Goal: Task Accomplishment & Management: Manage account settings

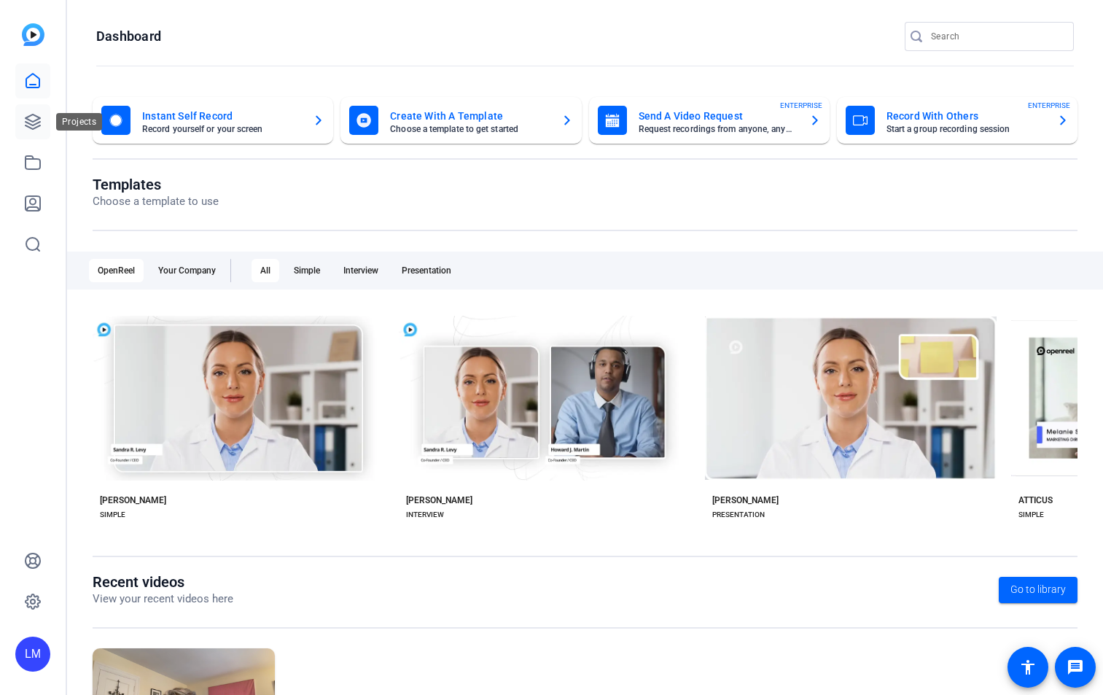
click at [33, 124] on icon at bounding box center [32, 121] width 17 height 17
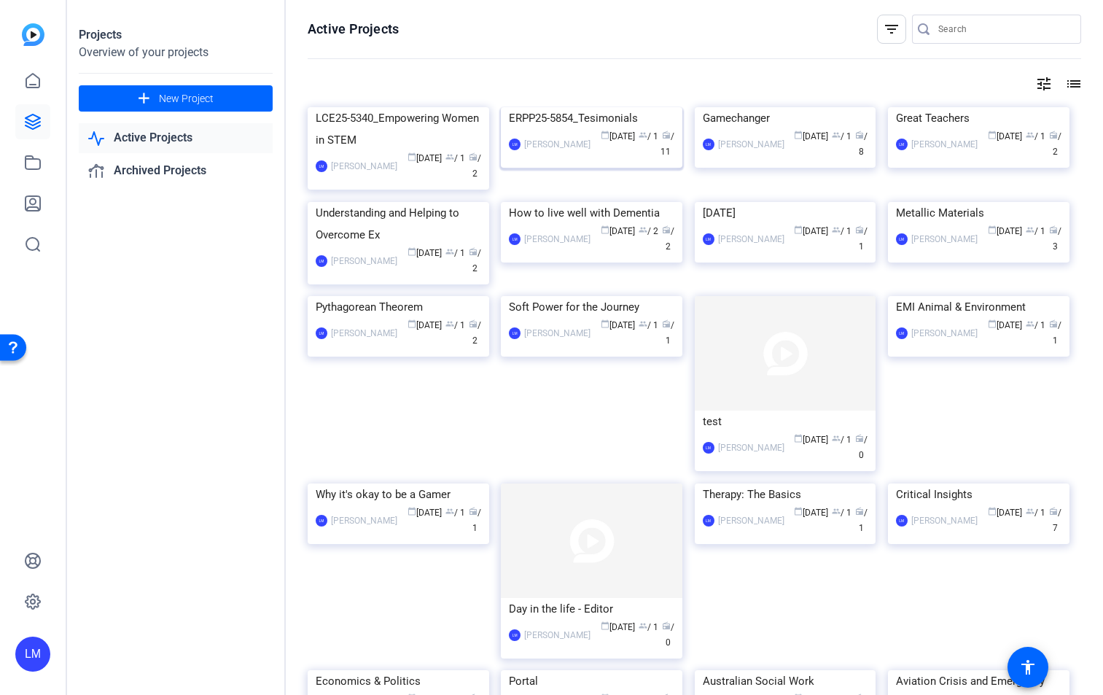
click at [585, 107] on img at bounding box center [591, 107] width 181 height 0
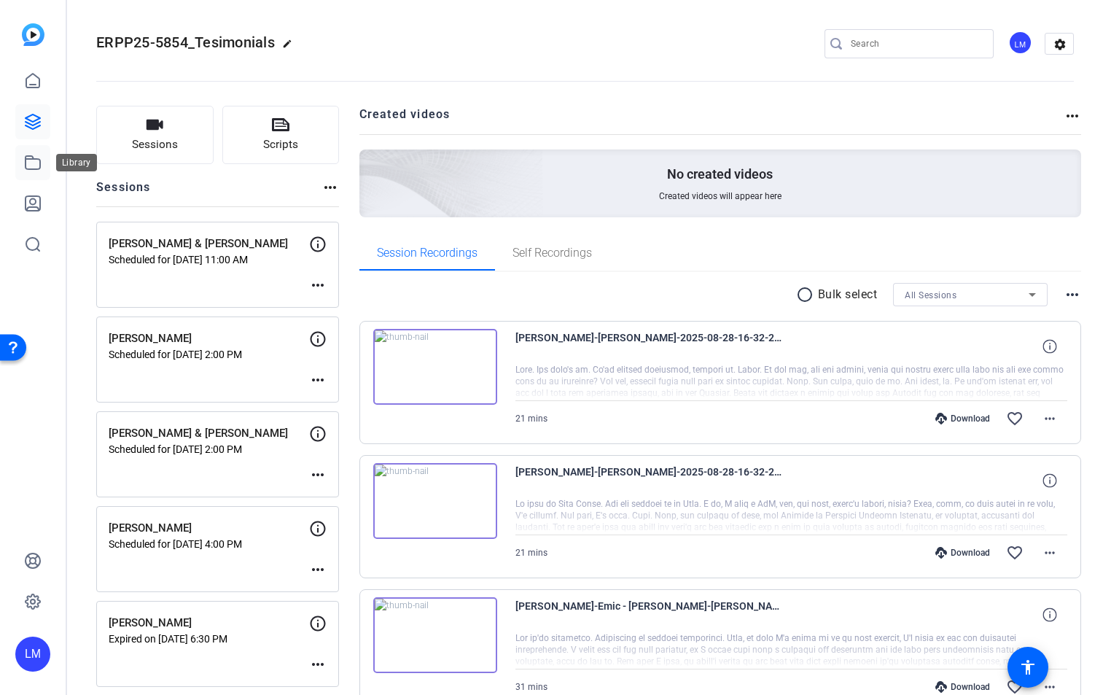
click at [35, 157] on icon at bounding box center [32, 162] width 17 height 17
click at [34, 166] on icon at bounding box center [32, 162] width 17 height 17
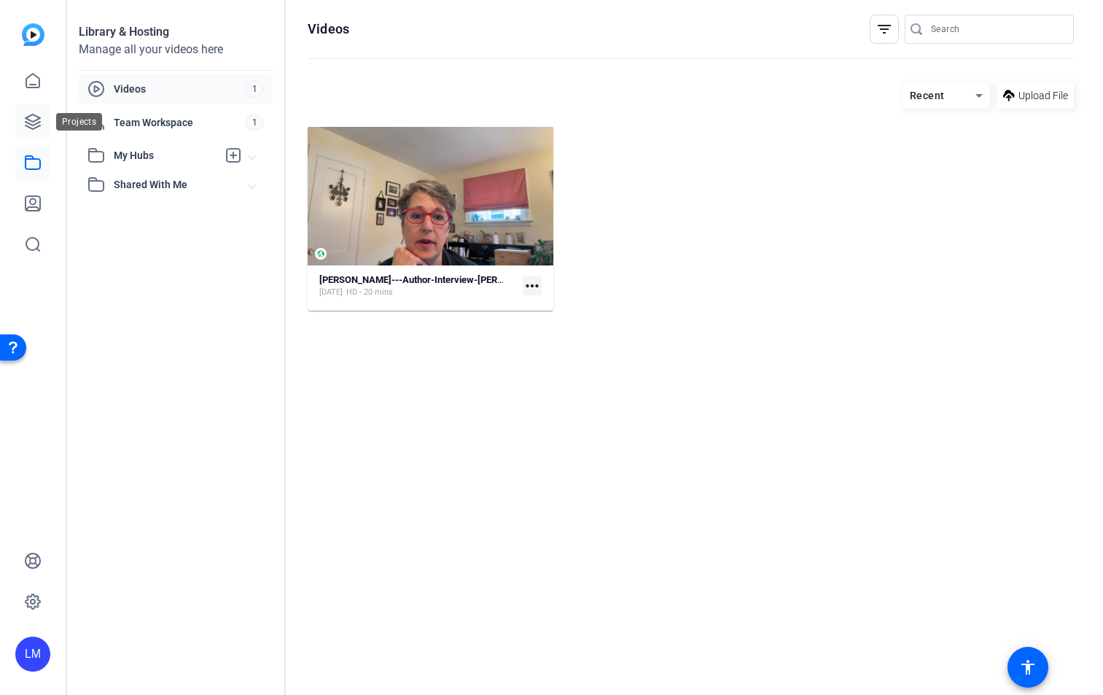
click at [32, 120] on icon at bounding box center [32, 121] width 17 height 17
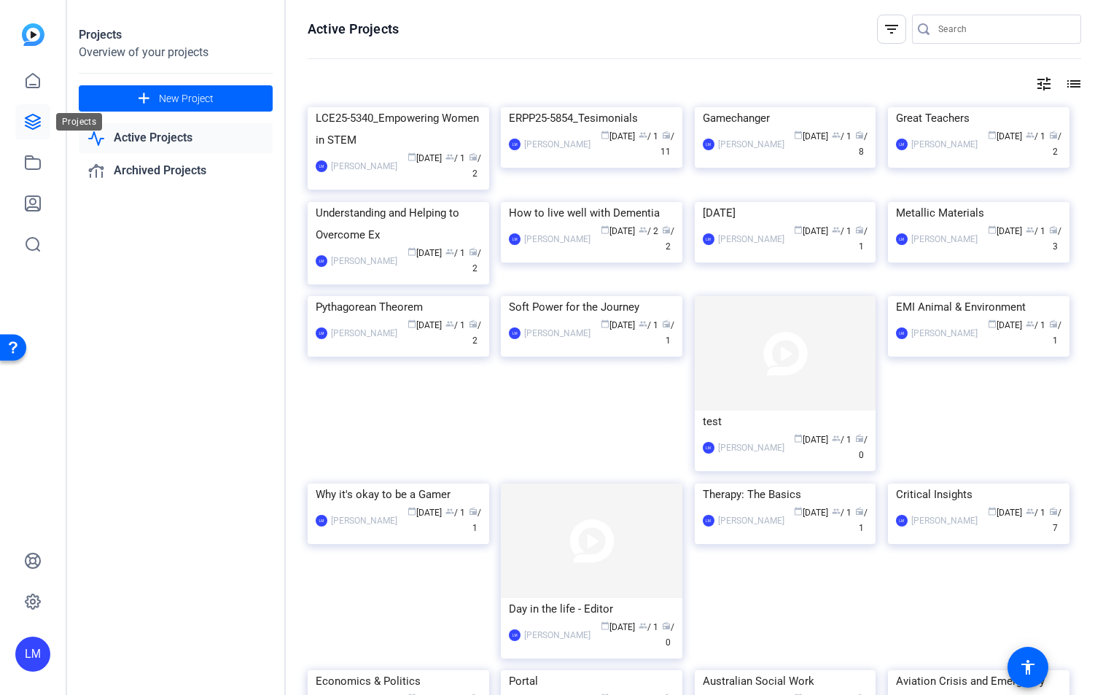
click at [33, 120] on icon at bounding box center [32, 121] width 17 height 17
click at [622, 107] on img at bounding box center [591, 107] width 181 height 0
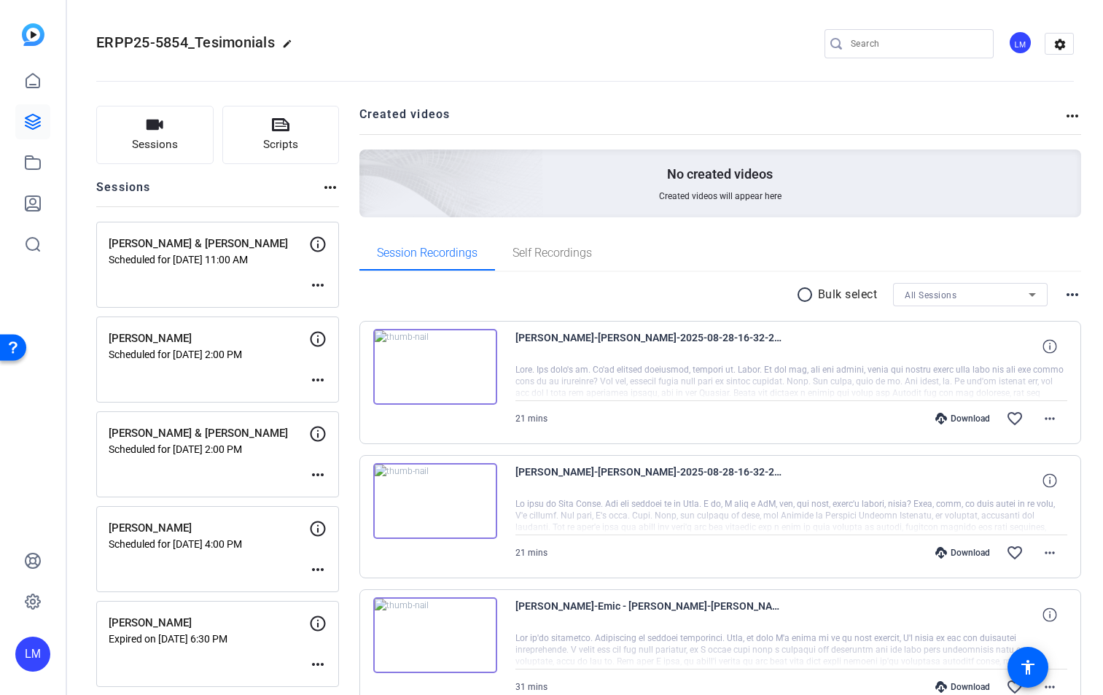
click at [319, 284] on mat-icon "more_horiz" at bounding box center [317, 284] width 17 height 17
click at [332, 307] on span "Edit Session" at bounding box center [354, 306] width 66 height 17
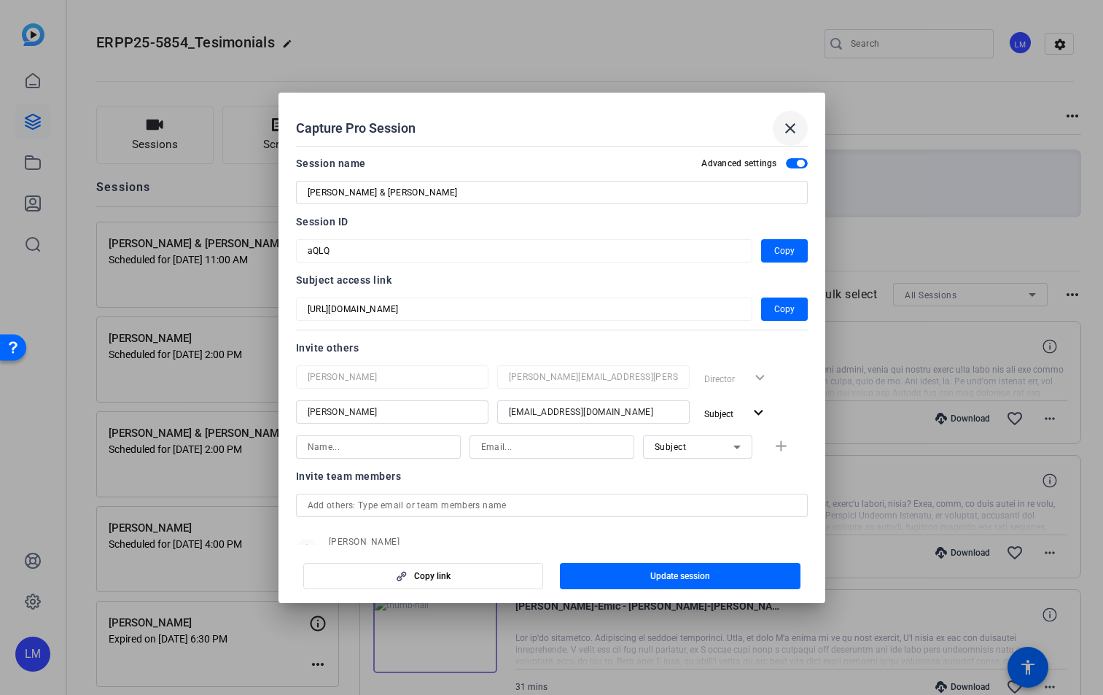
click at [790, 127] on mat-icon "close" at bounding box center [789, 128] width 17 height 17
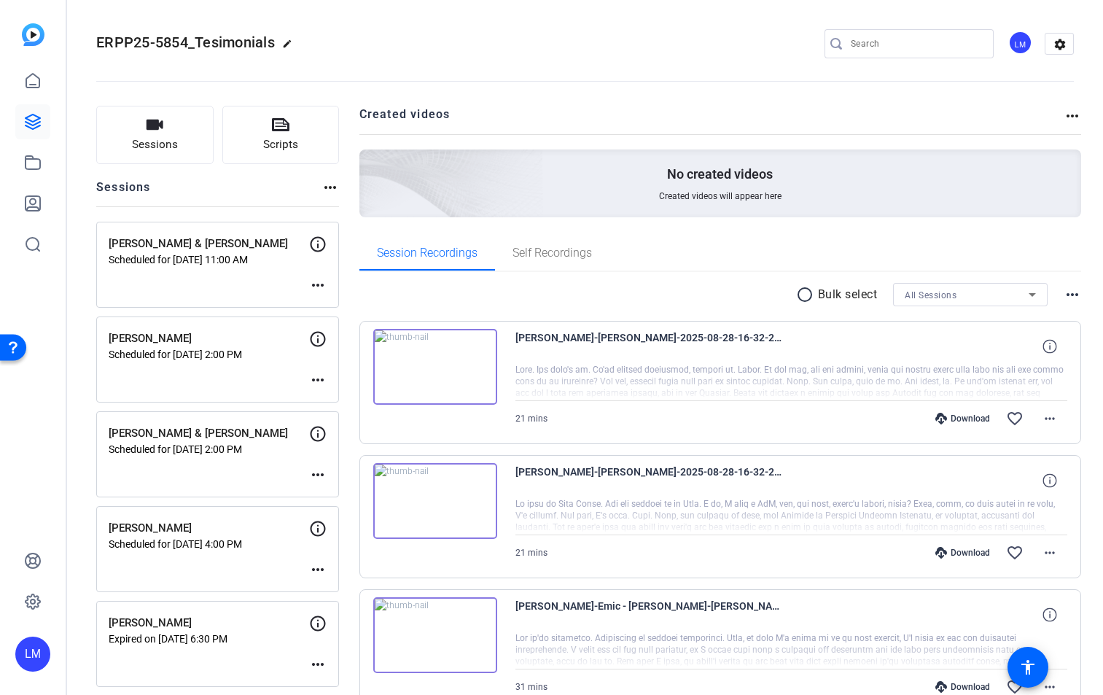
click at [319, 379] on mat-icon "more_horiz" at bounding box center [317, 379] width 17 height 17
click at [329, 399] on span "Edit Session" at bounding box center [354, 401] width 66 height 17
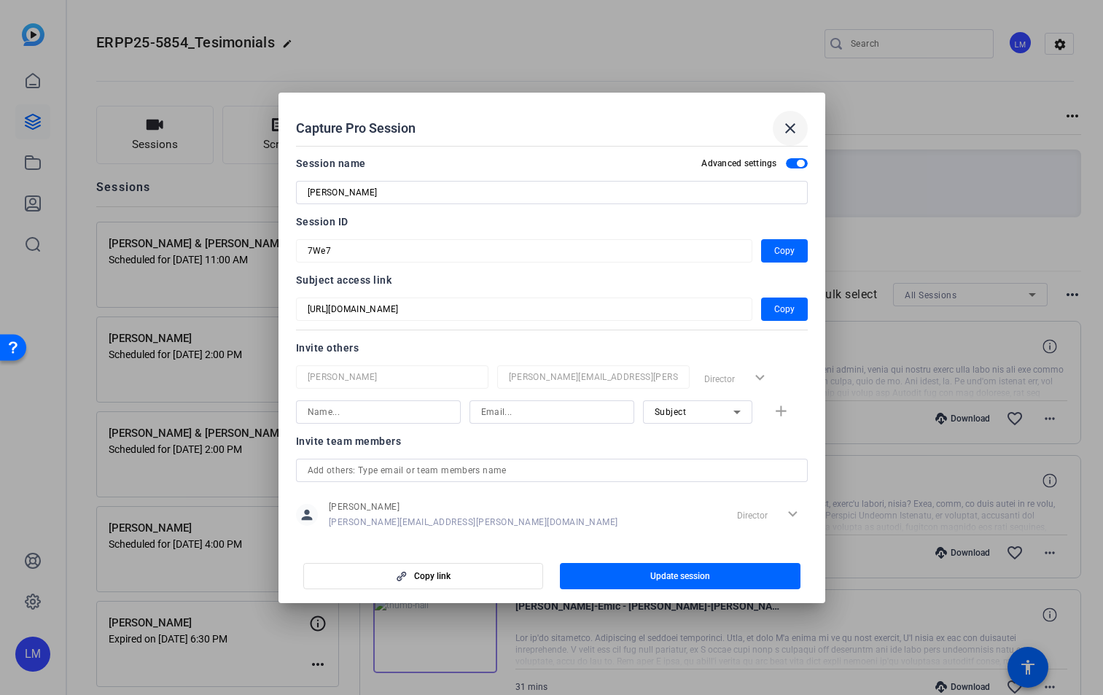
click at [791, 126] on mat-icon "close" at bounding box center [789, 128] width 17 height 17
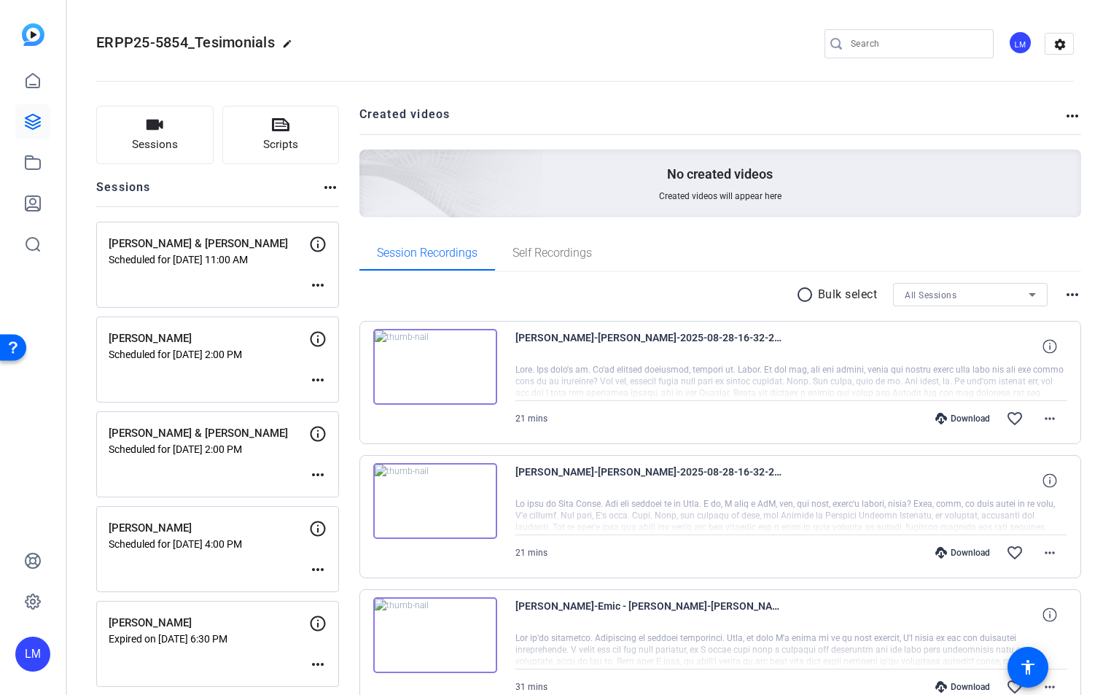
click at [317, 284] on mat-icon "more_horiz" at bounding box center [317, 284] width 17 height 17
click at [337, 308] on span "Edit Session" at bounding box center [354, 306] width 66 height 17
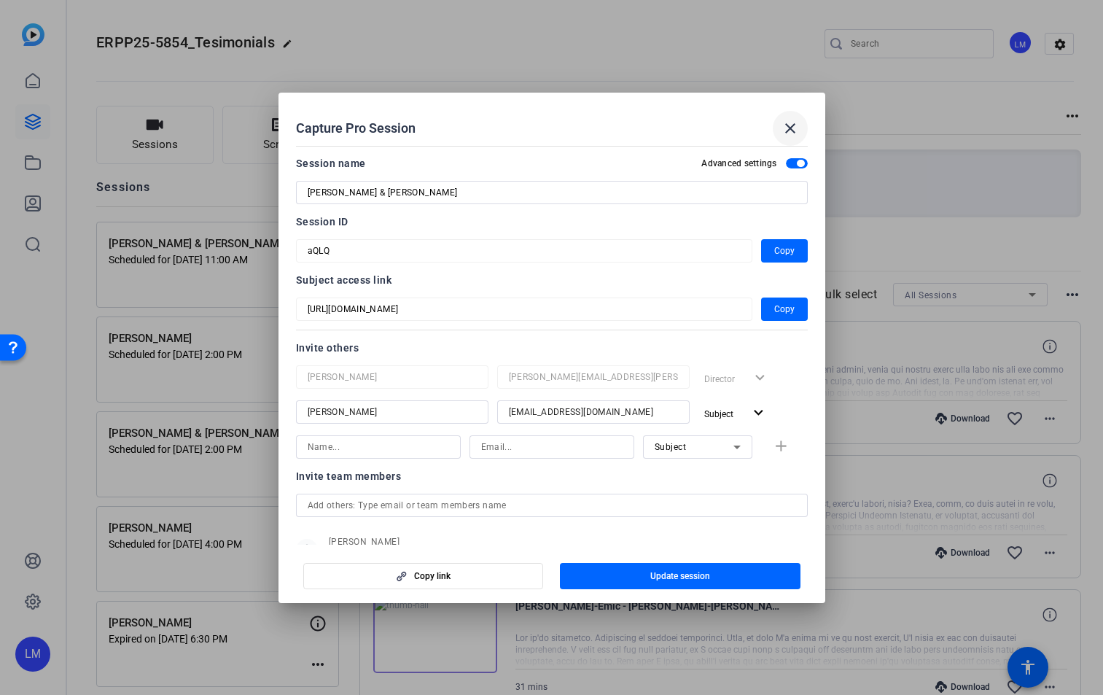
click at [788, 122] on mat-icon "close" at bounding box center [789, 128] width 17 height 17
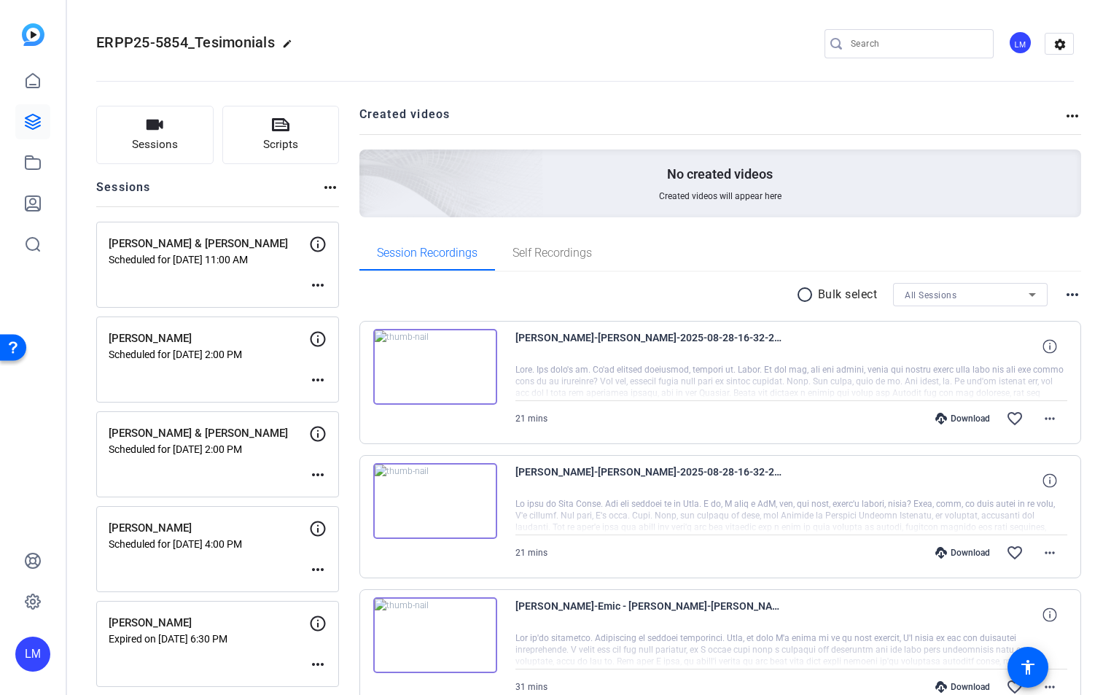
click at [320, 380] on mat-icon "more_horiz" at bounding box center [317, 379] width 17 height 17
click at [332, 398] on span "Edit Session" at bounding box center [354, 401] width 66 height 17
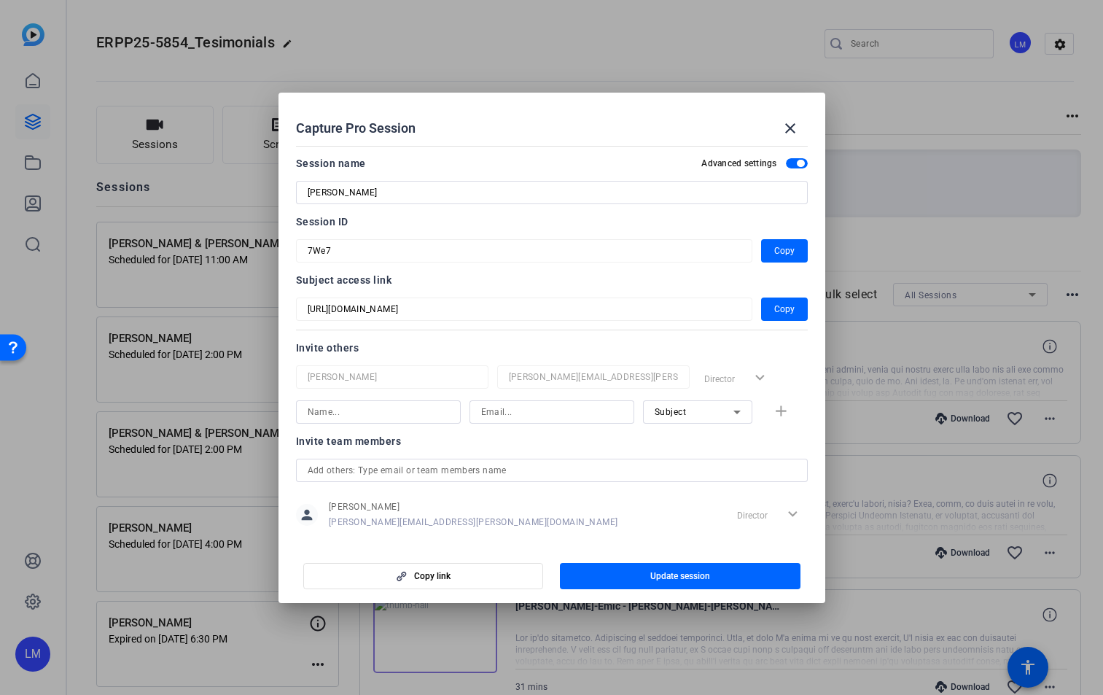
click at [401, 406] on input at bounding box center [378, 411] width 141 height 17
type input "Lo"
type input "[EMAIL_ADDRESS][PERSON_NAME][DOMAIN_NAME]"
click at [773, 409] on mat-icon "add" at bounding box center [781, 411] width 18 height 18
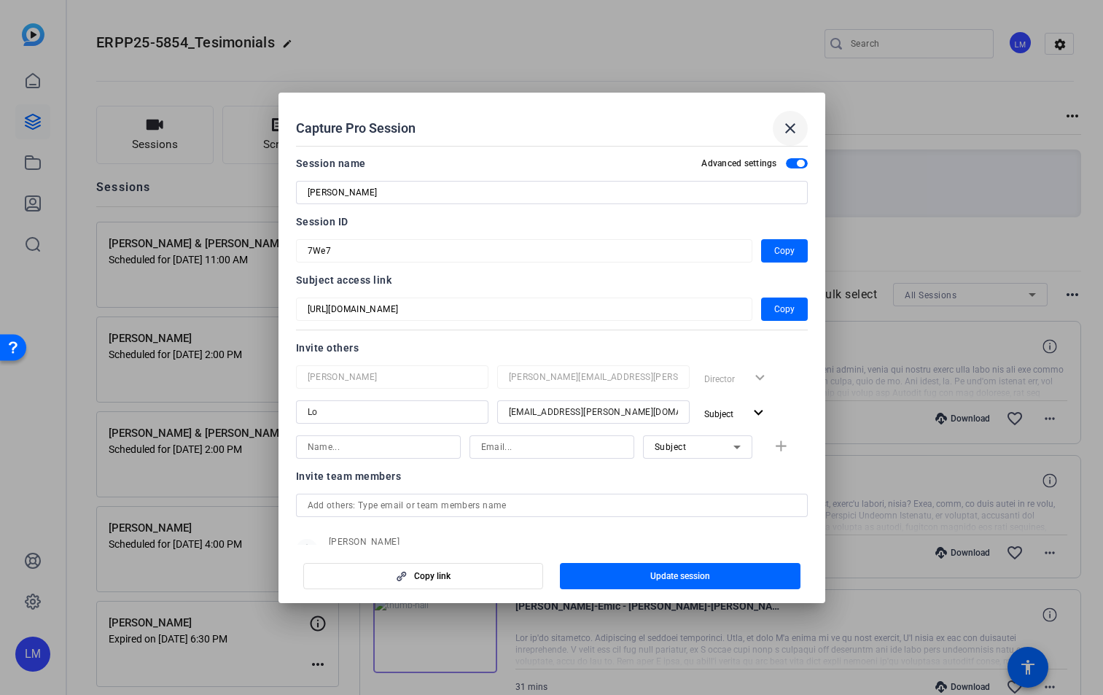
click at [791, 124] on mat-icon "close" at bounding box center [789, 128] width 17 height 17
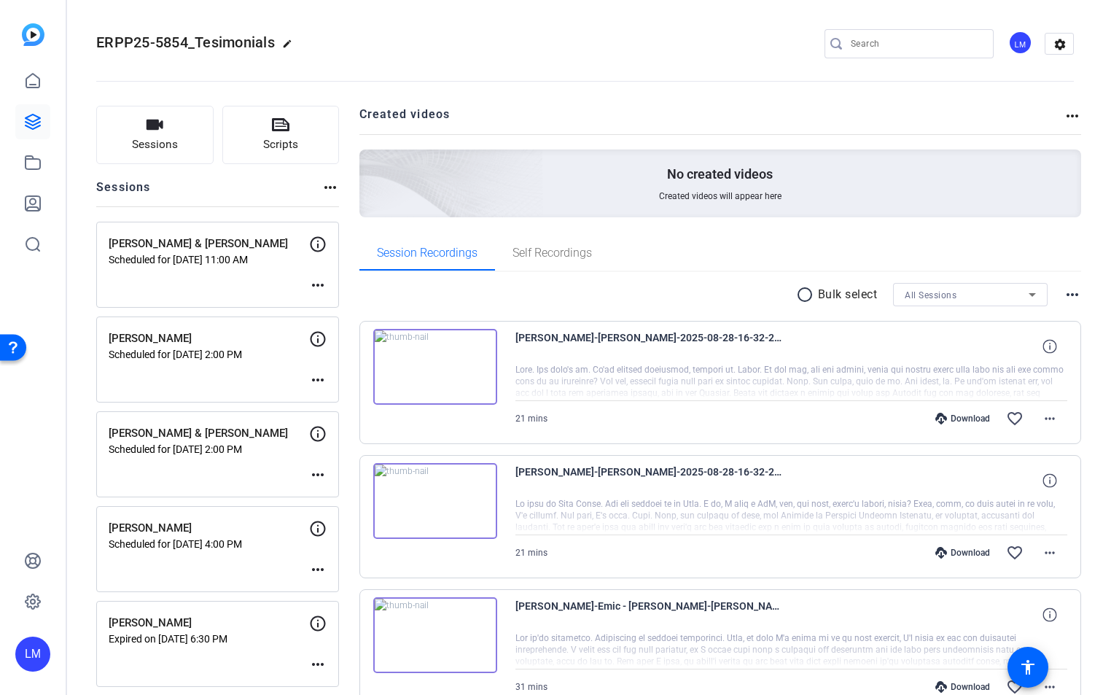
click at [317, 378] on mat-icon "more_horiz" at bounding box center [317, 379] width 17 height 17
click at [340, 400] on span "Edit Session" at bounding box center [354, 401] width 66 height 17
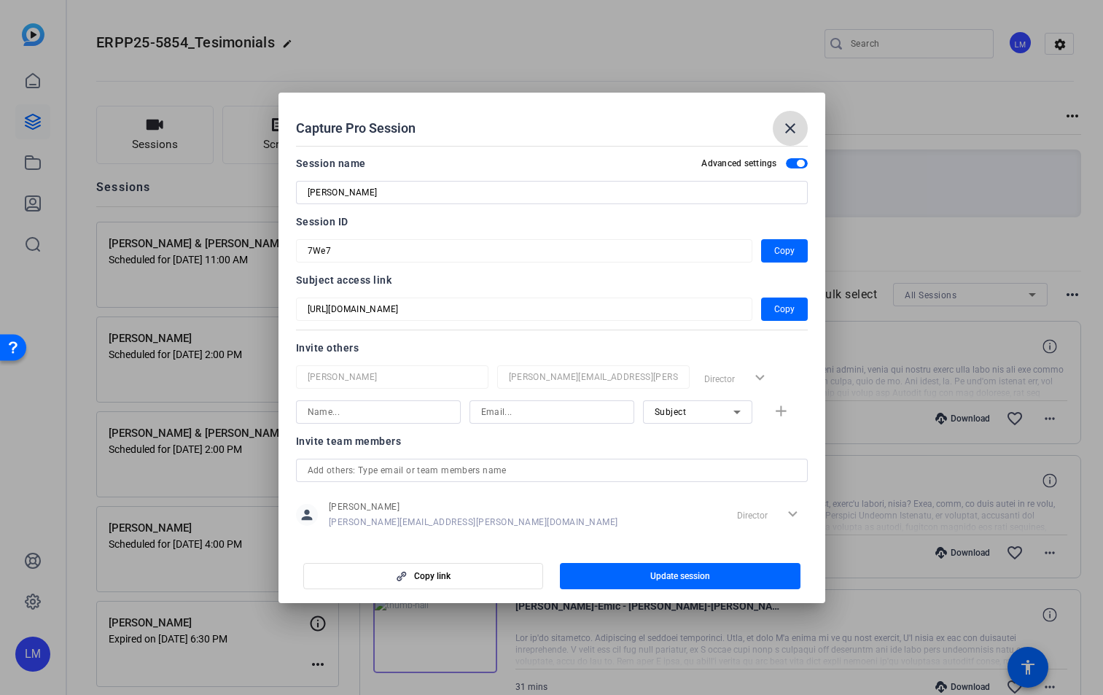
click at [786, 129] on mat-icon "close" at bounding box center [789, 128] width 17 height 17
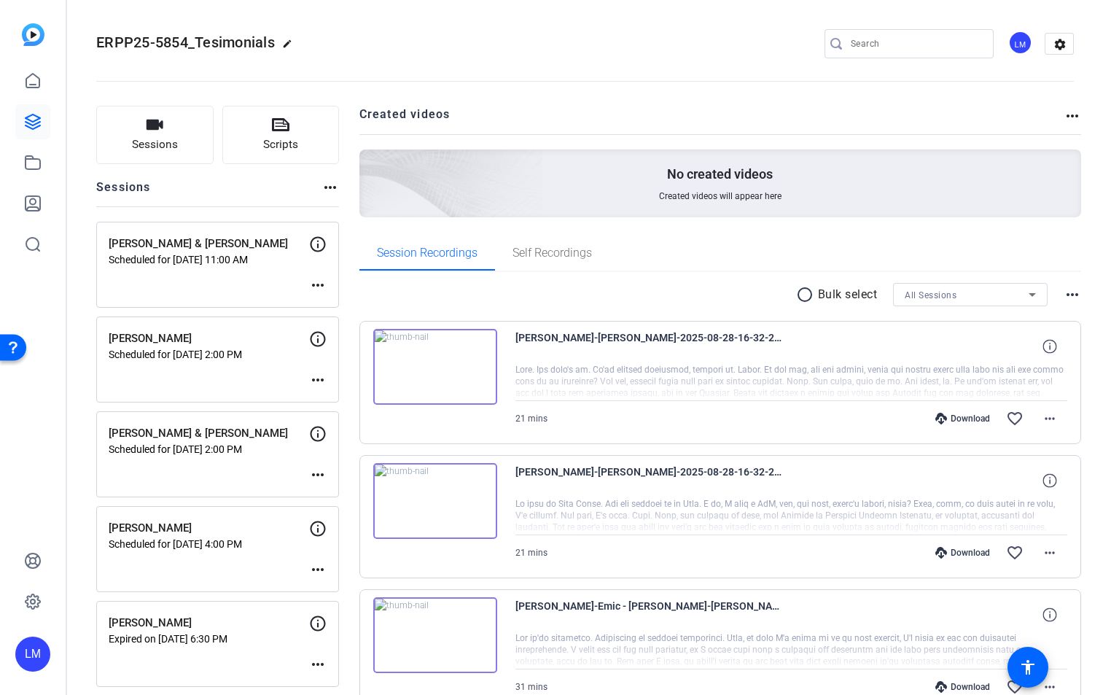
click at [269, 274] on div "[PERSON_NAME] & [PERSON_NAME] Scheduled for [DATE] 11:00 AM more_horiz" at bounding box center [217, 265] width 243 height 86
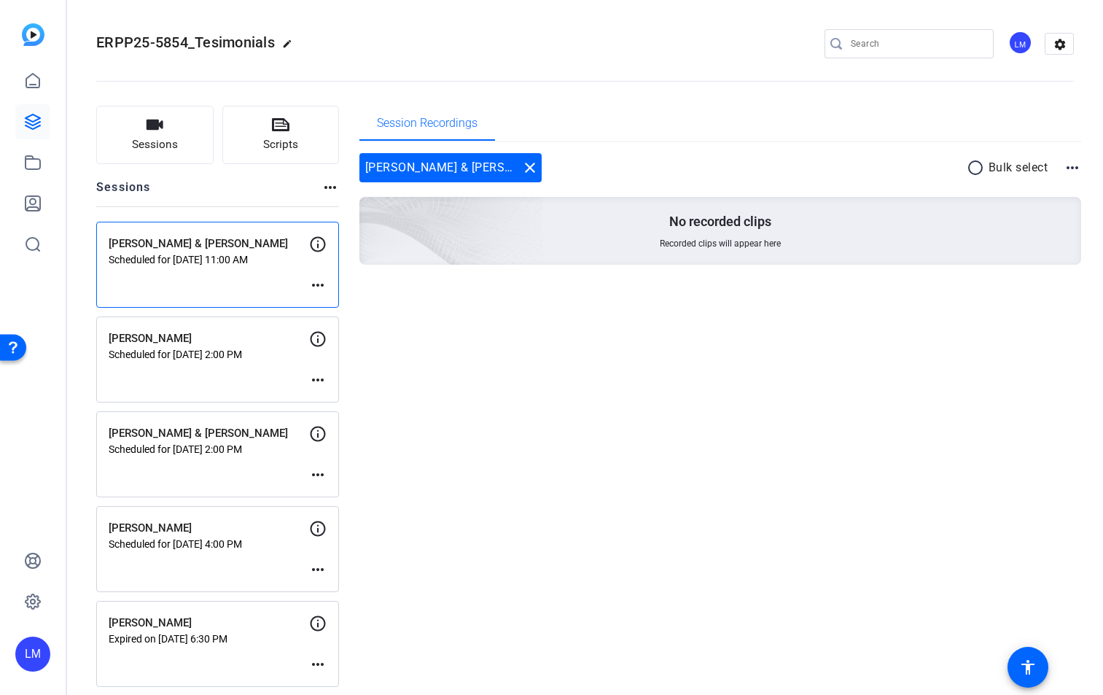
click at [321, 284] on mat-icon "more_horiz" at bounding box center [317, 284] width 17 height 17
click at [343, 306] on span "Edit Session" at bounding box center [354, 306] width 66 height 17
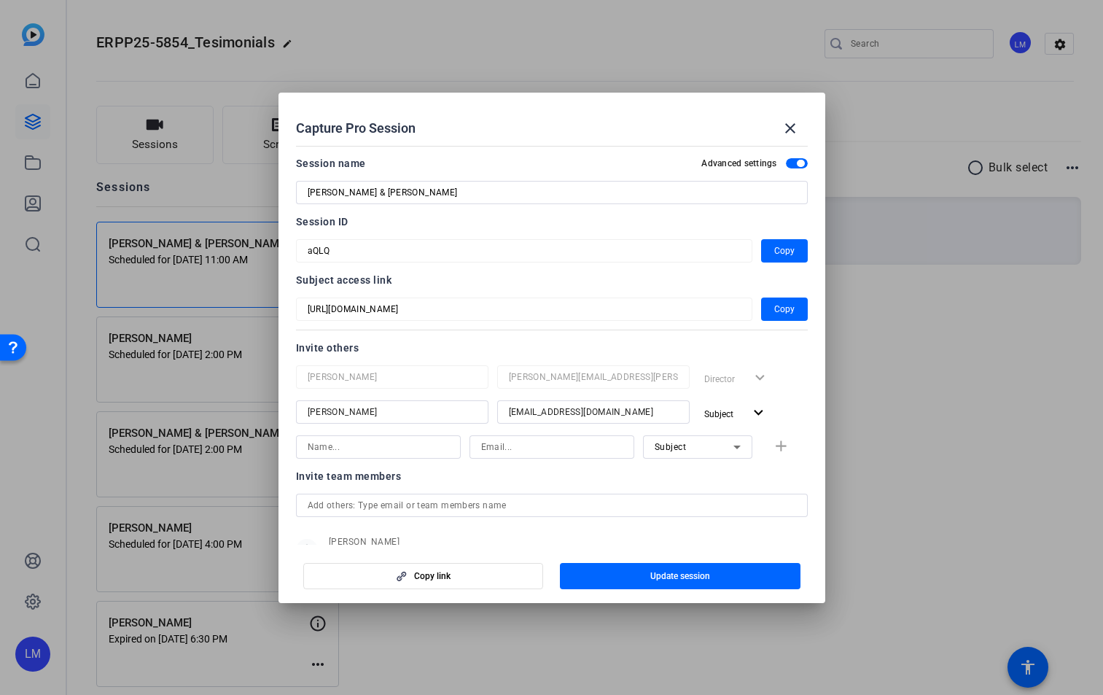
click at [775, 446] on div "Subject add" at bounding box center [552, 446] width 512 height 23
click at [769, 447] on div "Subject add" at bounding box center [552, 446] width 512 height 23
click at [760, 466] on openreel-capture-pro-session-invite-users "Invite others [PERSON_NAME] [PERSON_NAME][EMAIL_ADDRESS][PERSON_NAME][DOMAIN_NA…" at bounding box center [552, 460] width 512 height 243
click at [778, 446] on div "Subject add" at bounding box center [552, 446] width 512 height 23
click at [770, 446] on div "Subject add" at bounding box center [552, 446] width 512 height 23
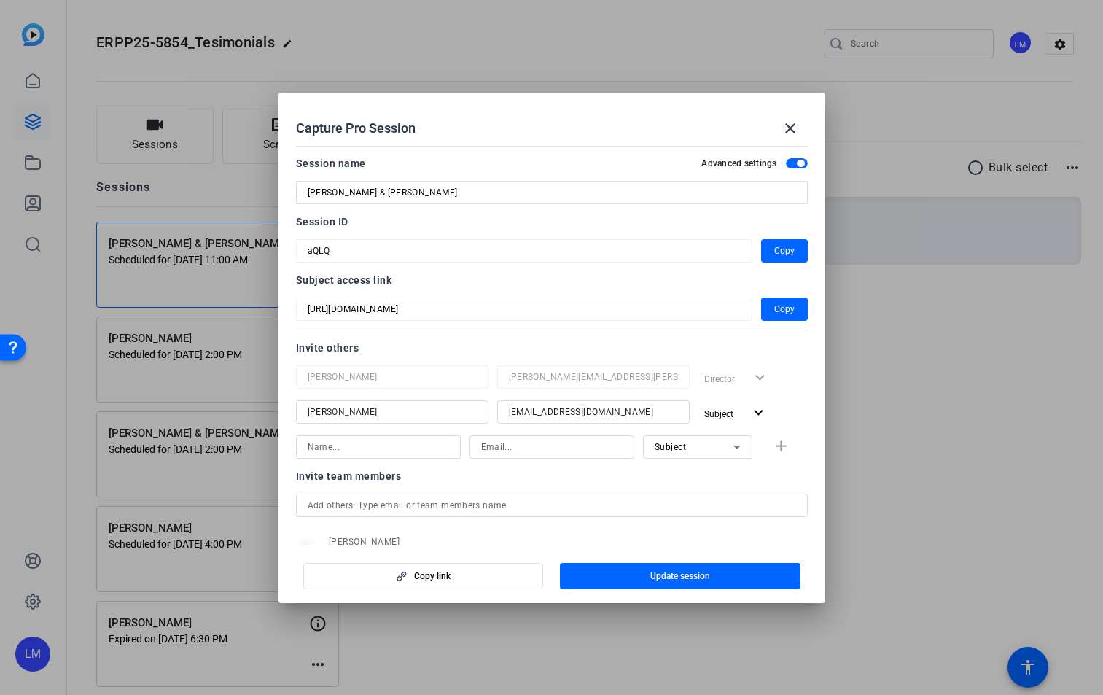
click at [379, 453] on input at bounding box center [378, 446] width 141 height 17
type input "[PERSON_NAME]"
click at [546, 447] on input at bounding box center [551, 446] width 141 height 17
paste input "[EMAIL_ADDRESS][DOMAIN_NAME]"
type input "[EMAIL_ADDRESS][DOMAIN_NAME]"
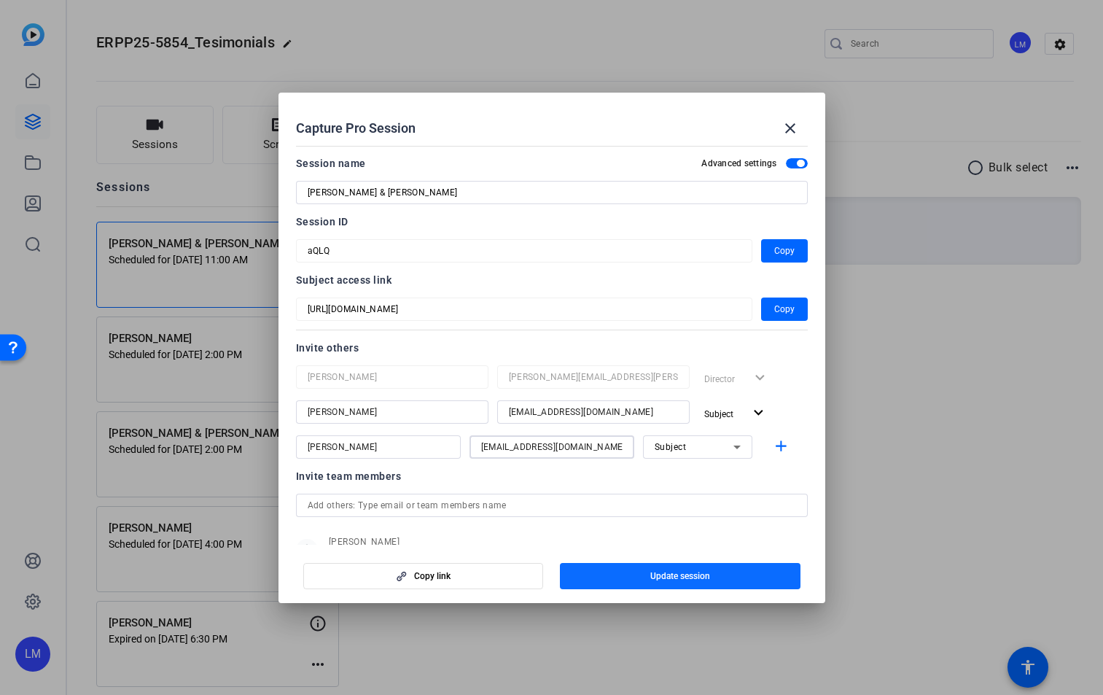
click at [724, 572] on span "button" at bounding box center [680, 575] width 241 height 35
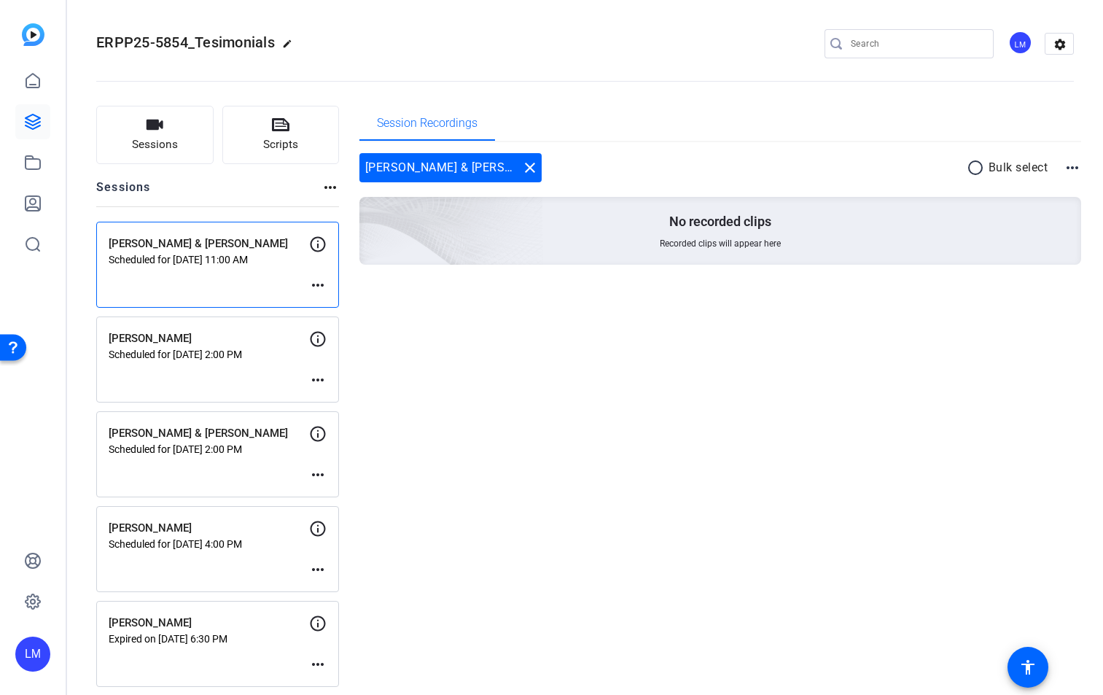
click at [321, 286] on mat-icon "more_horiz" at bounding box center [317, 284] width 17 height 17
click at [344, 306] on span "Edit Session" at bounding box center [354, 306] width 66 height 17
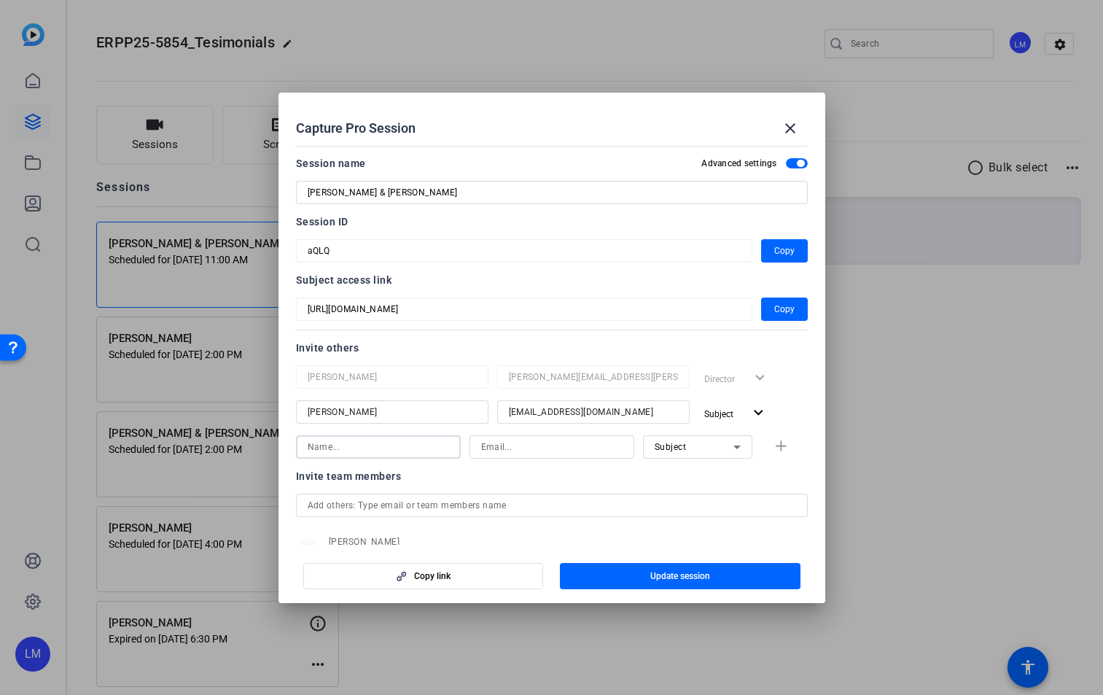
click at [351, 441] on input at bounding box center [378, 446] width 141 height 17
type input "[PERSON_NAME]"
paste input "[EMAIL_ADDRESS][DOMAIN_NAME]"
type input "[EMAIL_ADDRESS][DOMAIN_NAME]"
click at [776, 448] on mat-icon "add" at bounding box center [781, 446] width 18 height 18
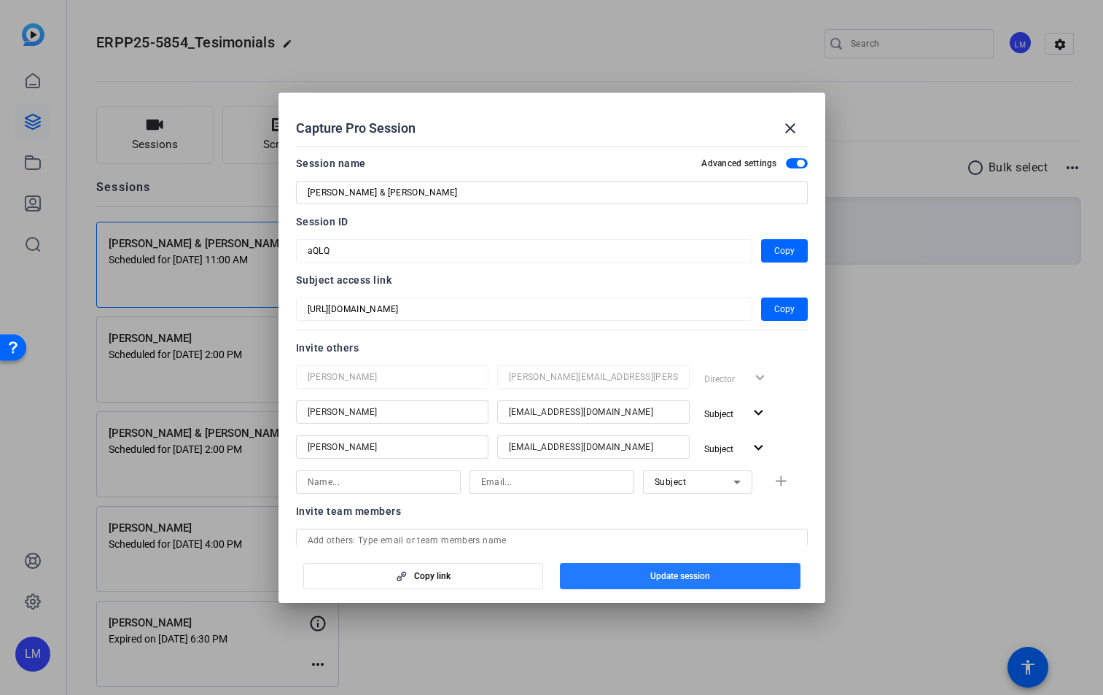
click at [674, 579] on span "Update session" at bounding box center [680, 576] width 60 height 12
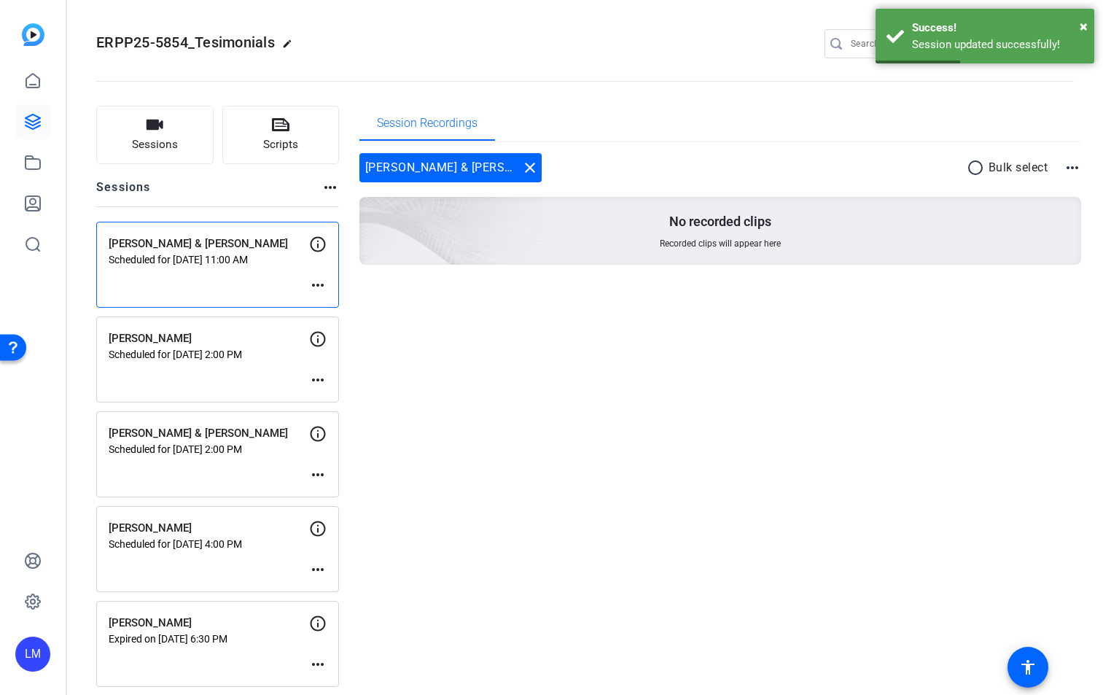
click at [314, 284] on mat-icon "more_horiz" at bounding box center [317, 284] width 17 height 17
click at [325, 303] on span "Edit Session" at bounding box center [354, 306] width 66 height 17
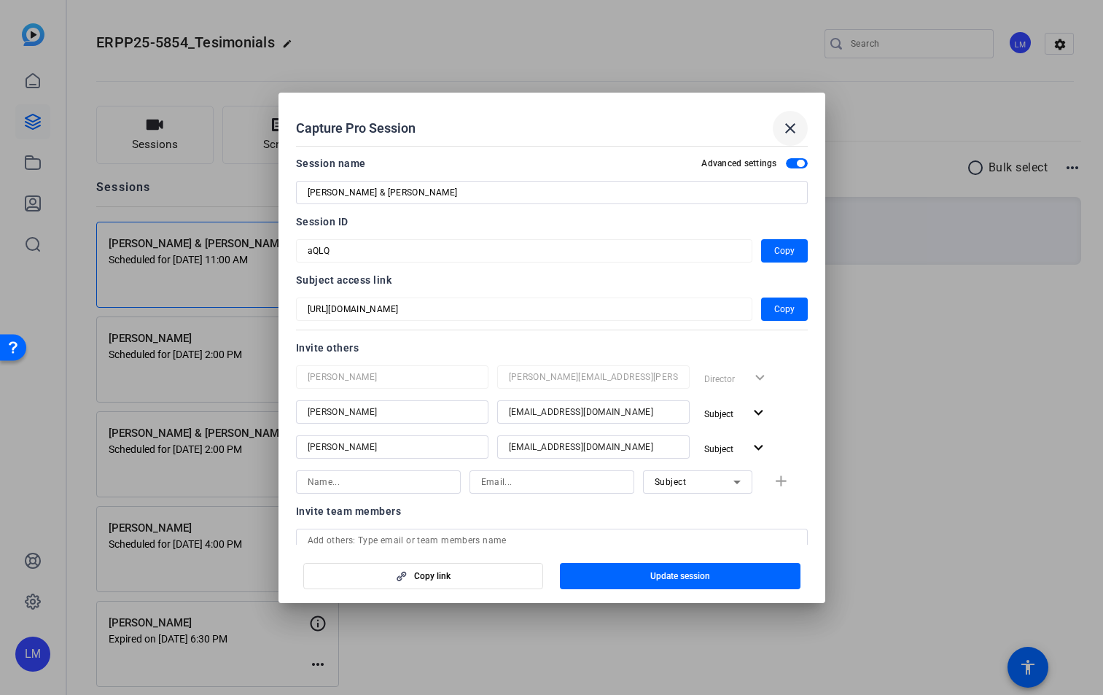
click at [796, 125] on mat-icon "close" at bounding box center [789, 128] width 17 height 17
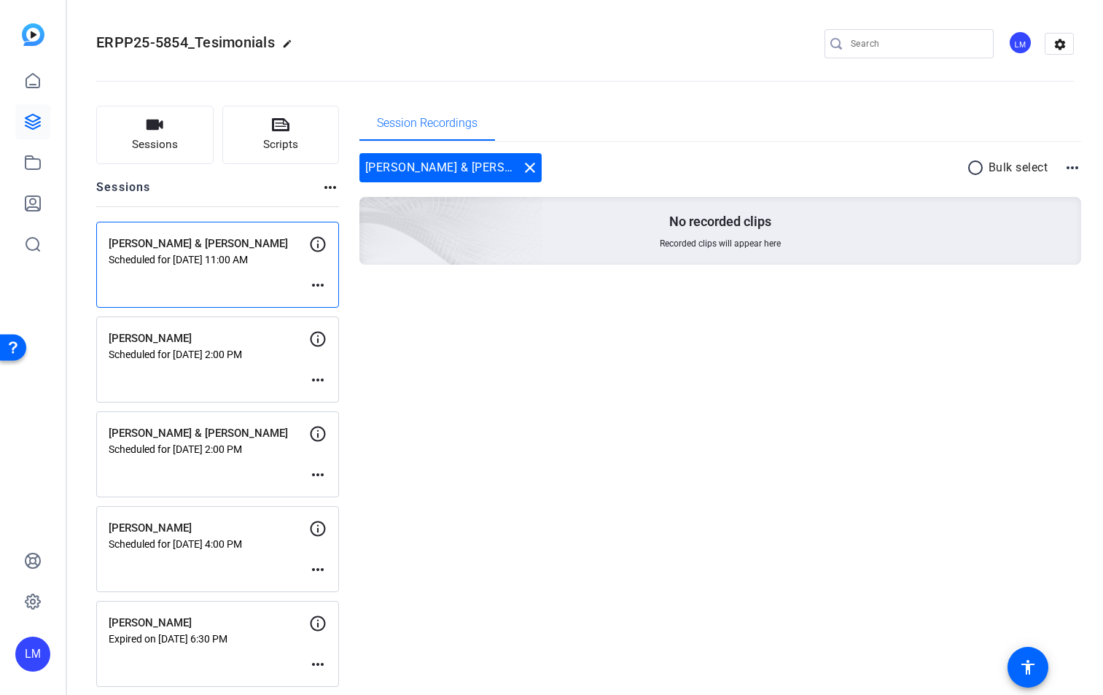
click at [319, 380] on mat-icon "more_horiz" at bounding box center [317, 379] width 17 height 17
click at [342, 405] on span "Edit Session" at bounding box center [354, 401] width 66 height 17
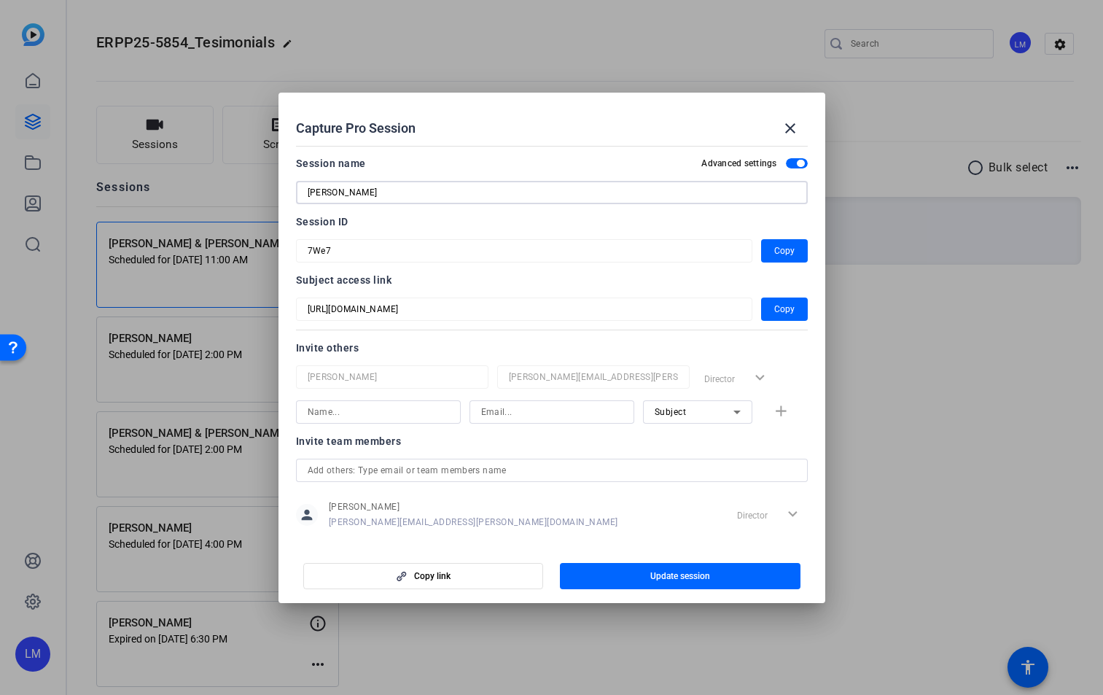
drag, startPoint x: 377, startPoint y: 190, endPoint x: 267, endPoint y: 187, distance: 110.1
click at [267, 187] on div "Capture Pro Session close Session name Advanced settings [PERSON_NAME] Session …" at bounding box center [551, 347] width 1103 height 695
click at [356, 410] on input at bounding box center [378, 411] width 141 height 17
paste input "[PERSON_NAME]"
type input "[PERSON_NAME]"
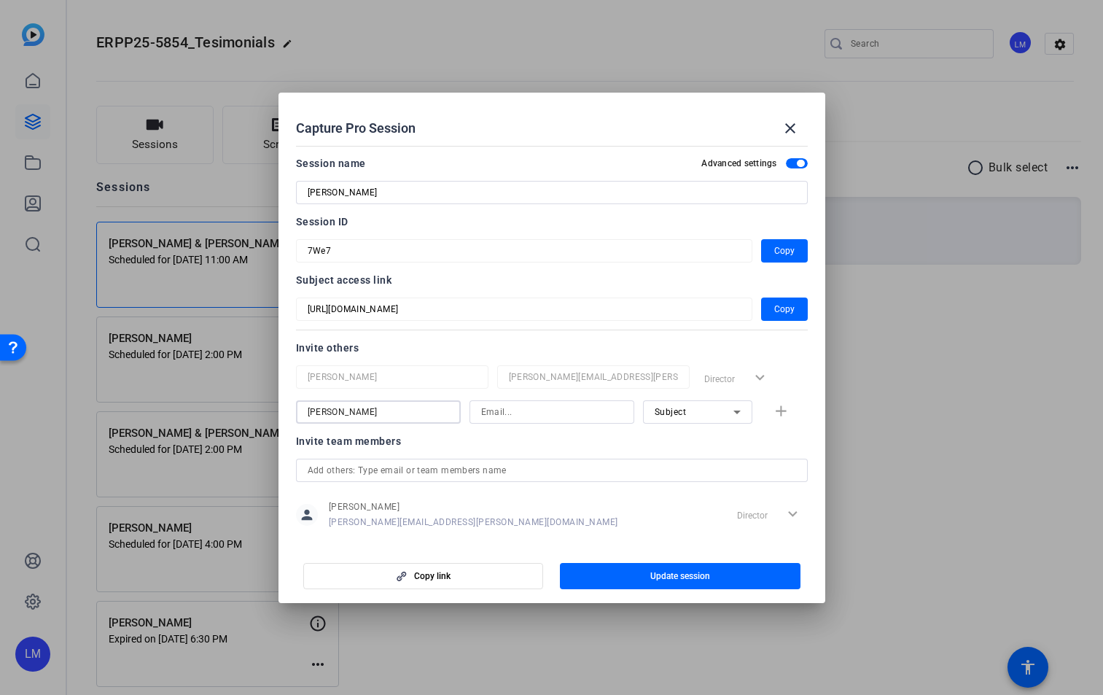
click at [509, 411] on input at bounding box center [551, 411] width 141 height 17
paste input "[EMAIL_ADDRESS][DOMAIN_NAME]"
type input "[EMAIL_ADDRESS][DOMAIN_NAME]"
click at [778, 412] on mat-icon "add" at bounding box center [781, 411] width 18 height 18
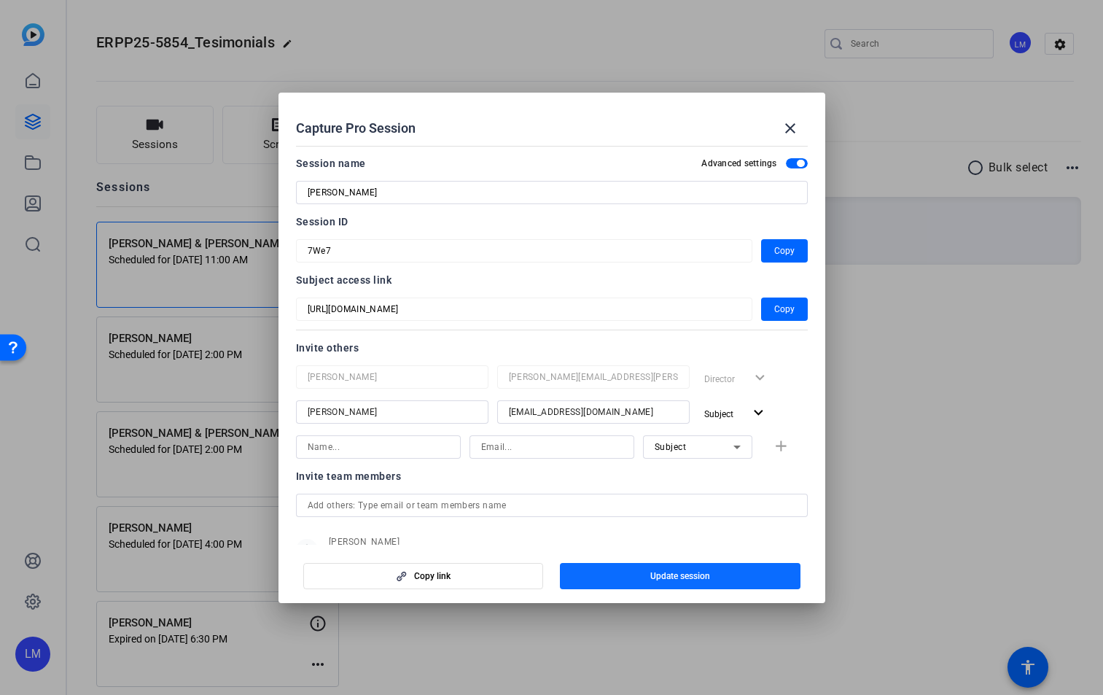
click at [720, 578] on span "button" at bounding box center [680, 575] width 241 height 35
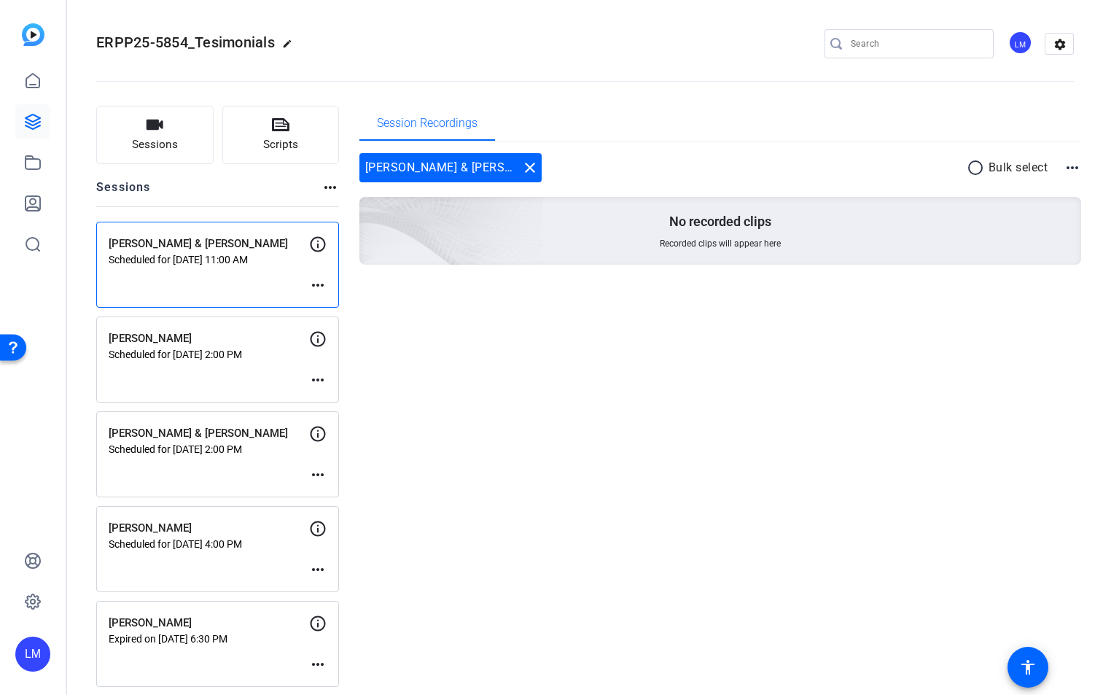
click at [313, 383] on mat-icon "more_horiz" at bounding box center [317, 379] width 17 height 17
click at [319, 378] on div at bounding box center [551, 347] width 1103 height 695
click at [320, 378] on mat-icon "more_horiz" at bounding box center [317, 379] width 17 height 17
click at [329, 399] on span "Edit Session" at bounding box center [354, 401] width 66 height 17
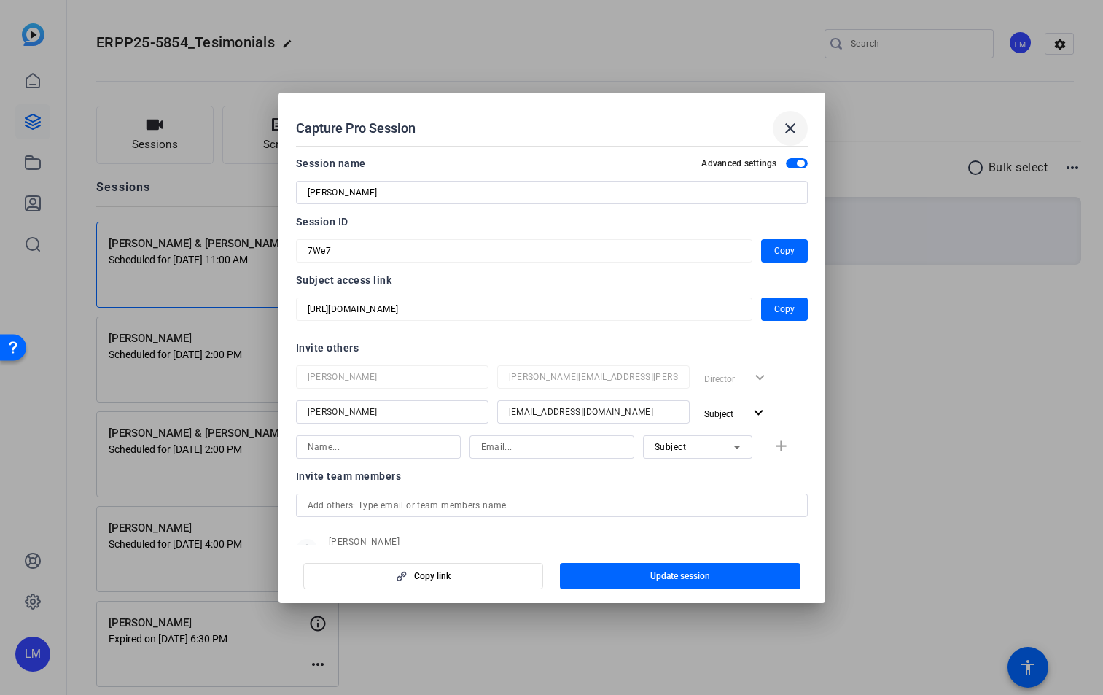
click at [795, 124] on mat-icon "close" at bounding box center [789, 128] width 17 height 17
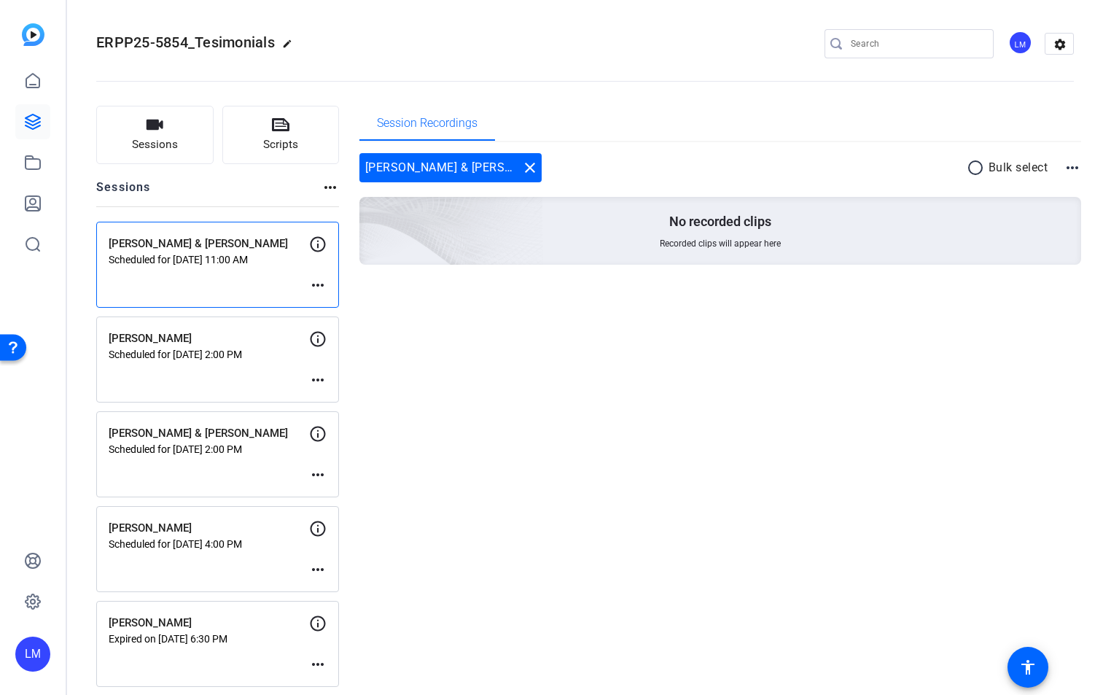
click at [317, 477] on mat-icon "more_horiz" at bounding box center [317, 474] width 17 height 17
click at [335, 497] on span "Edit Session" at bounding box center [354, 496] width 66 height 17
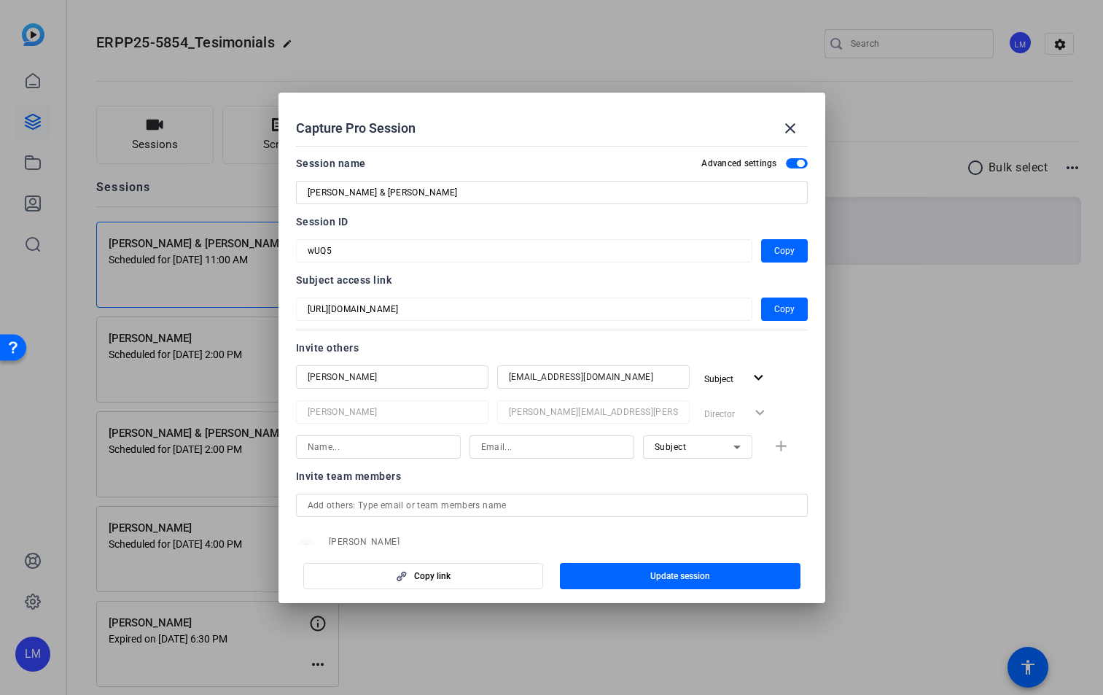
click at [489, 445] on input at bounding box center [551, 446] width 141 height 17
paste input "[EMAIL_ADDRESS][DOMAIN_NAME]"
type input "[EMAIL_ADDRESS][DOMAIN_NAME]"
click at [398, 448] on input at bounding box center [378, 446] width 141 height 17
type input "[PERSON_NAME]"
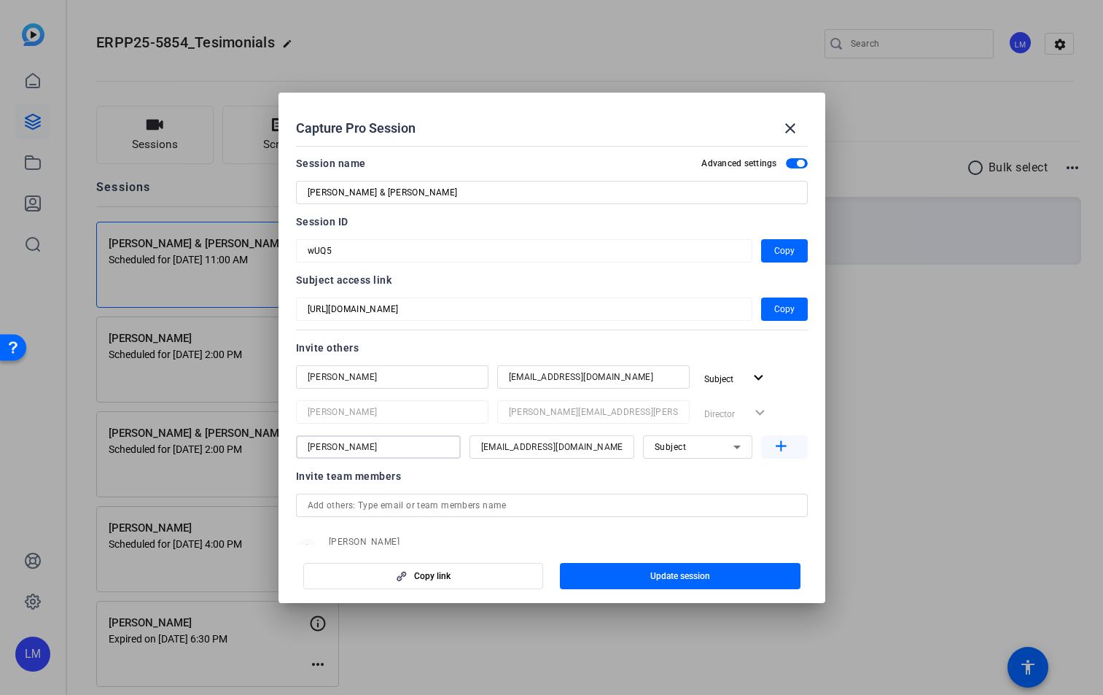
click at [776, 447] on mat-icon "add" at bounding box center [781, 446] width 18 height 18
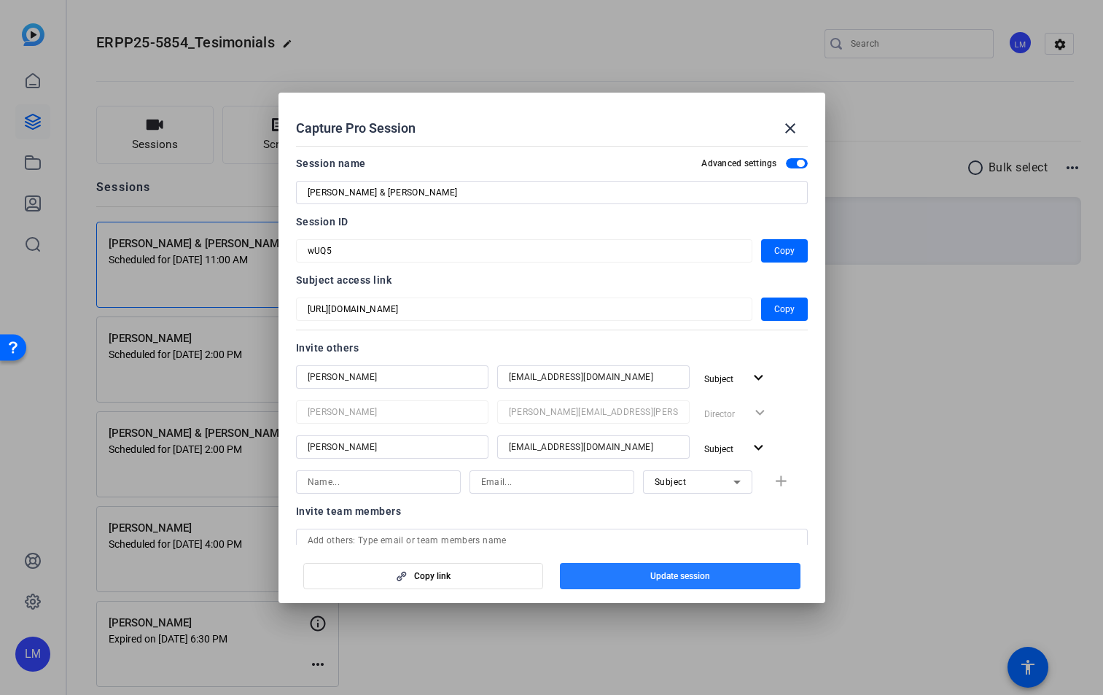
click at [707, 581] on span "Update session" at bounding box center [680, 576] width 60 height 12
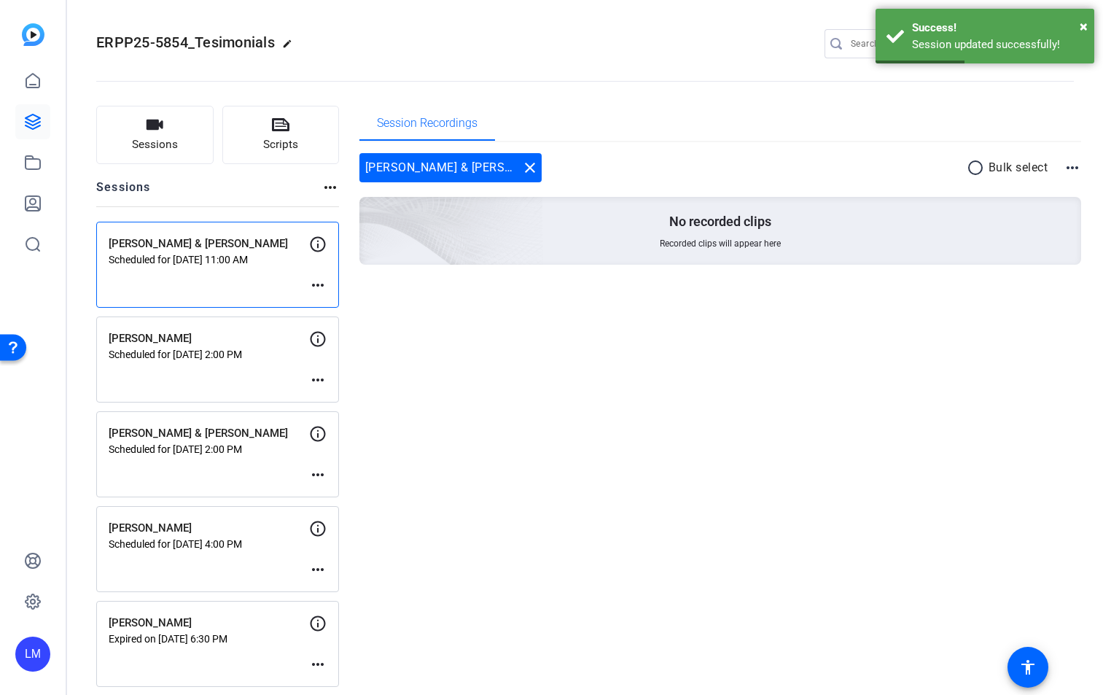
click at [319, 567] on mat-icon "more_horiz" at bounding box center [317, 569] width 17 height 17
click at [345, 587] on span "Edit Session" at bounding box center [354, 590] width 66 height 17
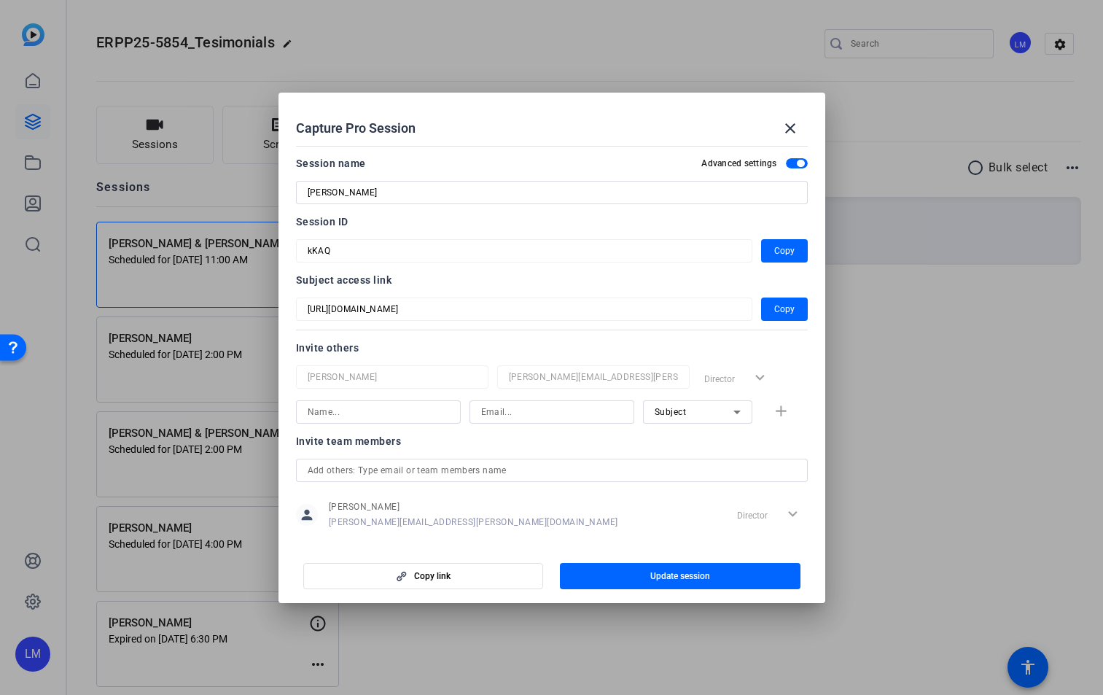
click at [502, 410] on input at bounding box center [551, 411] width 141 height 17
paste input "[EMAIL_ADDRESS][DOMAIN_NAME]"
type input "[EMAIL_ADDRESS][DOMAIN_NAME]"
click at [393, 403] on input at bounding box center [378, 411] width 141 height 17
type input "[PERSON_NAME]"
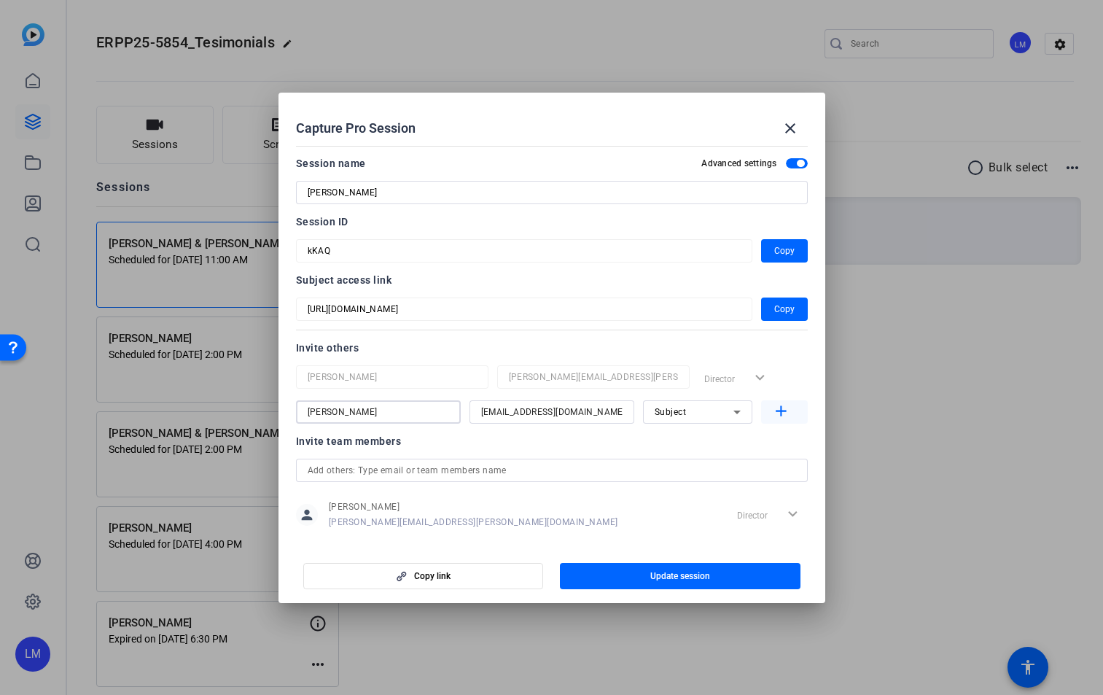
click at [777, 411] on mat-icon "add" at bounding box center [781, 411] width 18 height 18
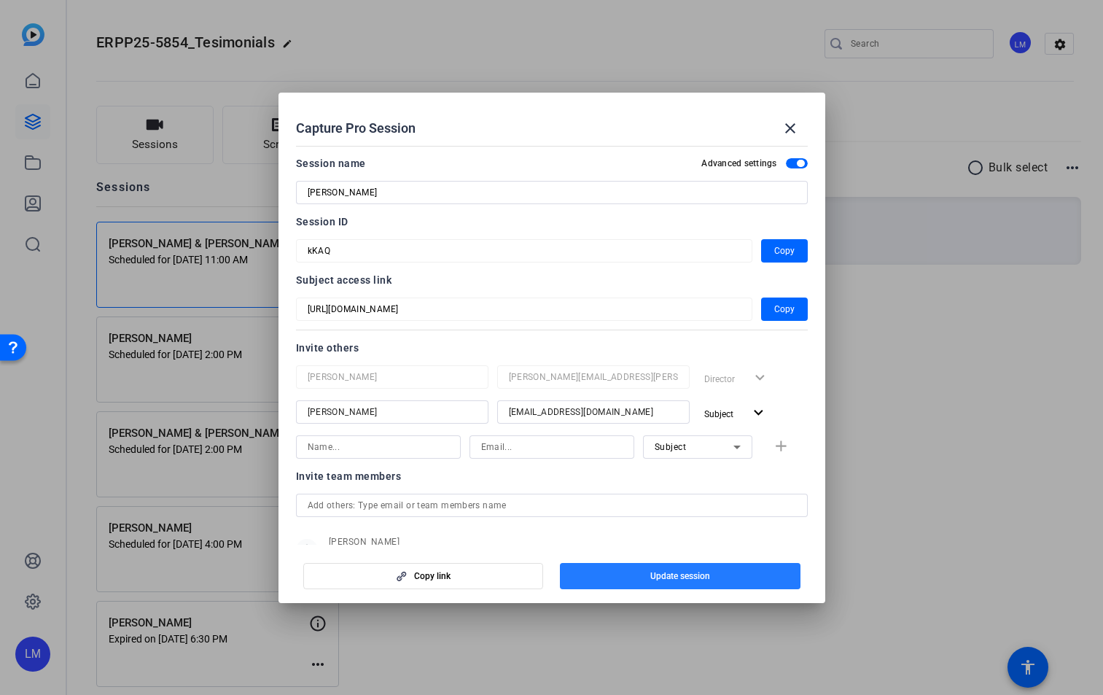
click at [722, 574] on span "button" at bounding box center [680, 575] width 241 height 35
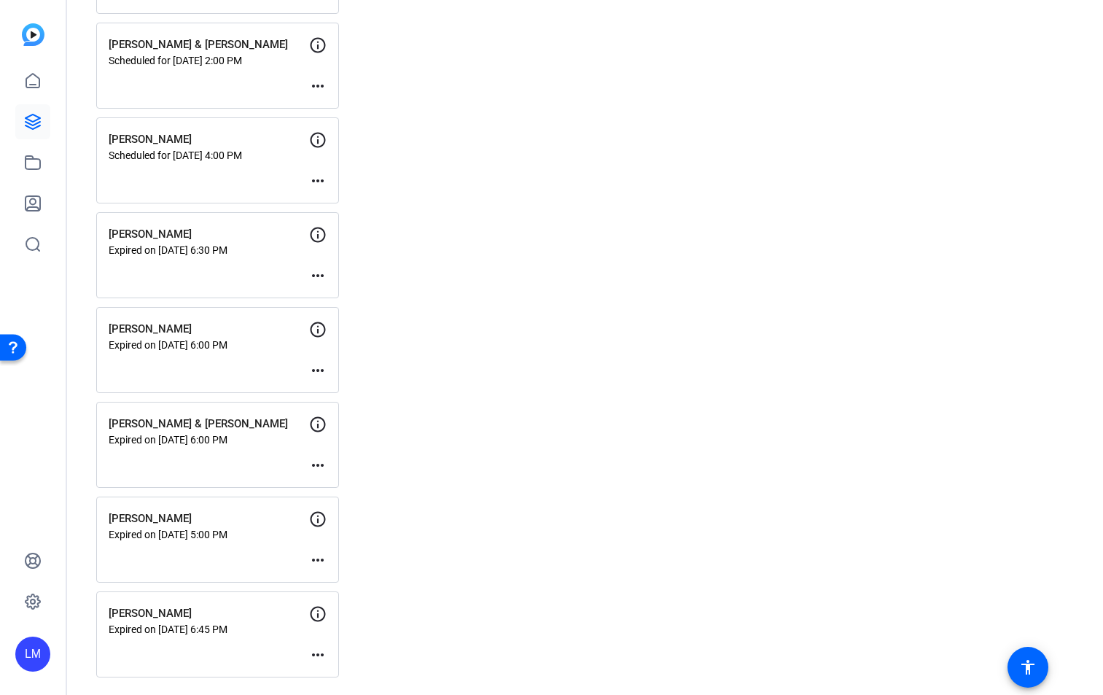
scroll to position [389, 0]
